Goal: Task Accomplishment & Management: Manage account settings

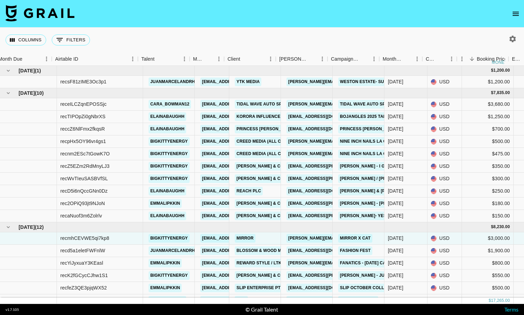
click at [514, 12] on icon "open drawer" at bounding box center [516, 14] width 6 height 4
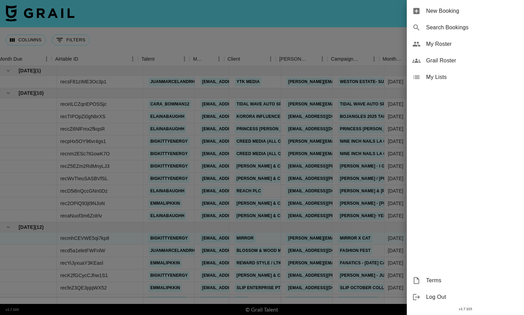
scroll to position [9, 5]
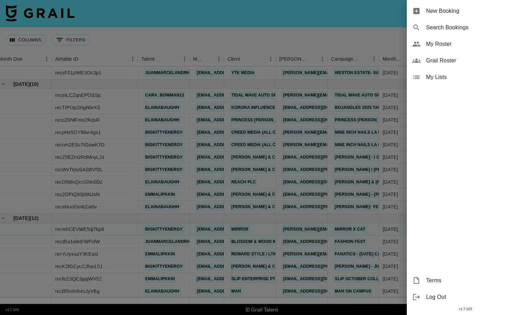
click at [447, 43] on span "My Roster" at bounding box center [472, 44] width 92 height 8
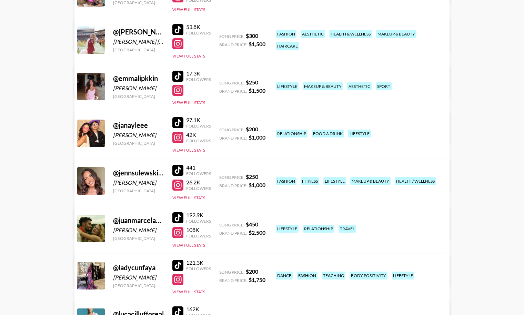
scroll to position [234, 0]
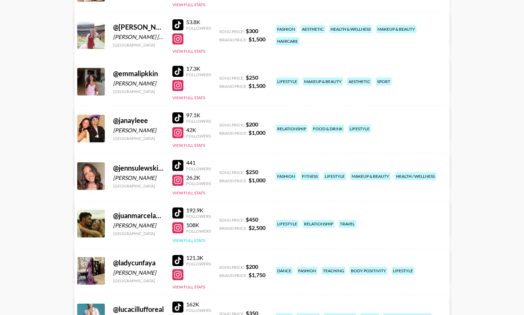
click at [189, 241] on button "View Full Stats" at bounding box center [188, 240] width 33 height 5
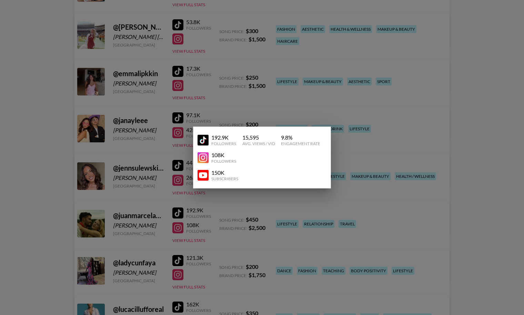
click at [217, 237] on div at bounding box center [262, 157] width 524 height 315
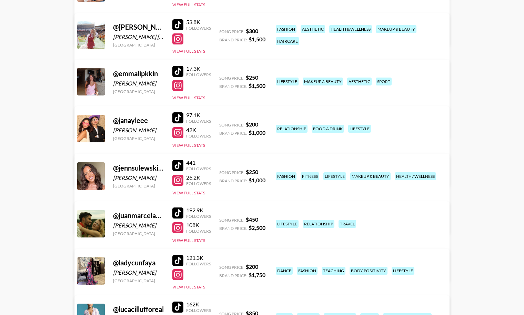
click at [221, 266] on link "View/Edit Details" at bounding box center [154, 269] width 134 height 7
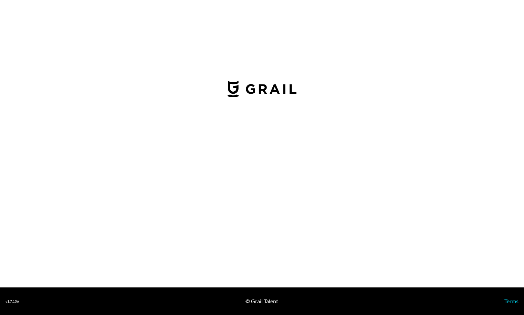
select select "USD"
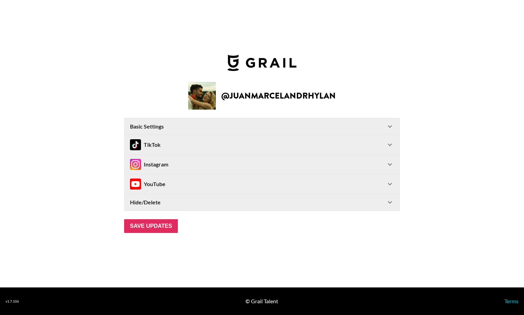
click at [243, 147] on div "TikTok" at bounding box center [258, 144] width 256 height 11
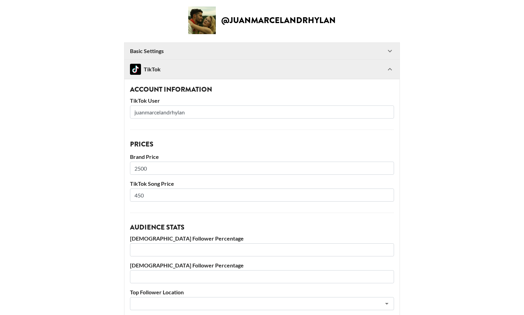
scroll to position [33, 0]
click at [241, 70] on div "TikTok" at bounding box center [258, 68] width 256 height 11
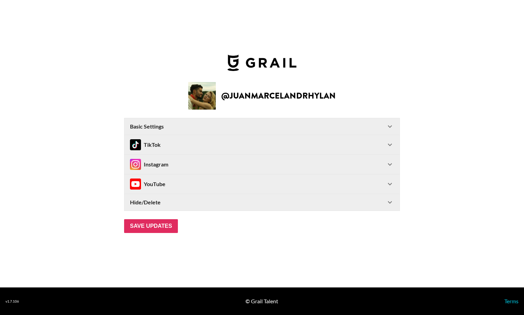
scroll to position [0, 0]
click at [229, 170] on div "Instagram" at bounding box center [261, 164] width 275 height 19
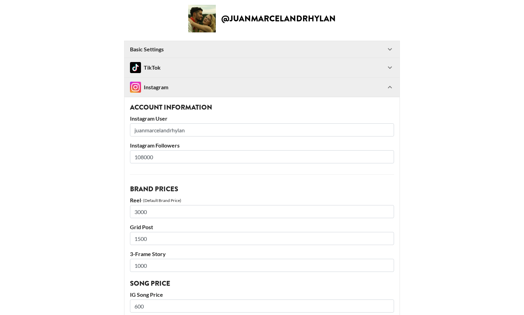
scroll to position [34, 0]
